Goal: Navigation & Orientation: Find specific page/section

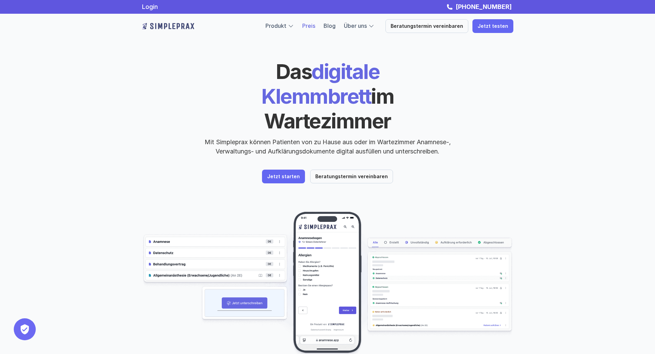
click at [313, 27] on link "Preis" at bounding box center [308, 25] width 13 height 7
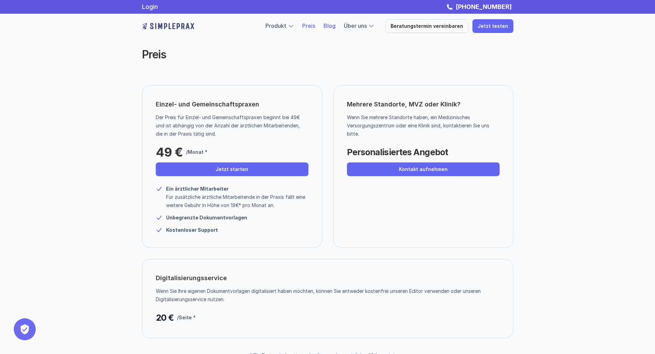
click at [333, 25] on link "Blog" at bounding box center [329, 25] width 12 height 7
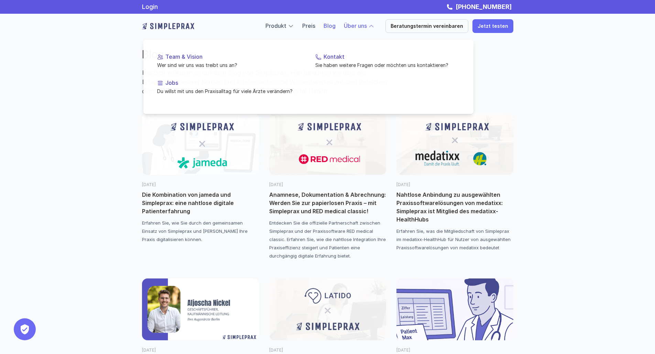
click at [363, 15] on div "Produkt Preis Blog Über uns Beratungstermin vereinbaren Jetzt testen" at bounding box center [327, 26] width 412 height 25
click at [360, 30] on div at bounding box center [308, 68] width 330 height 92
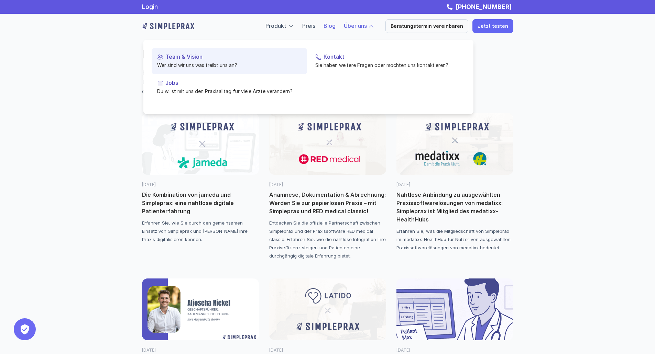
click at [177, 56] on p "Team & Vision" at bounding box center [233, 57] width 136 height 7
